Goal: Navigation & Orientation: Find specific page/section

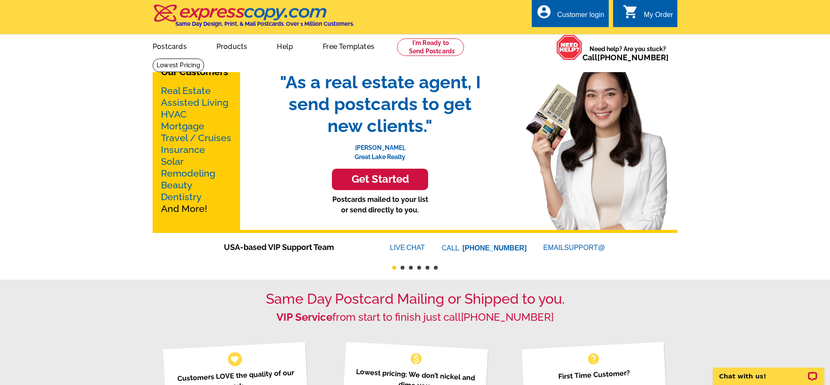
click at [580, 15] on div "Customer login" at bounding box center [580, 17] width 47 height 12
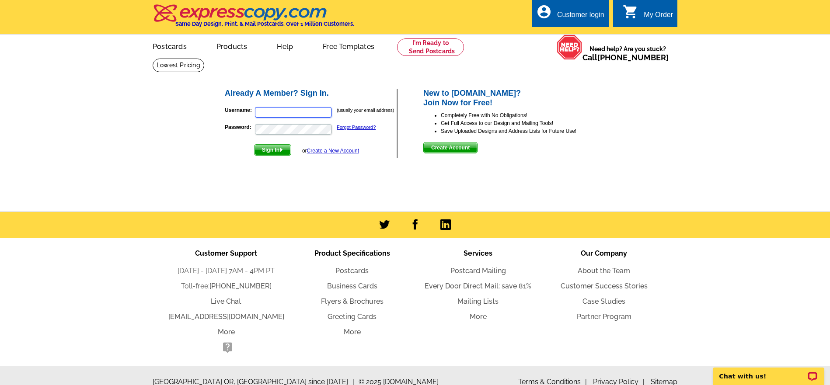
type input "bzins@verizon.net"
